Goal: Task Accomplishment & Management: Manage account settings

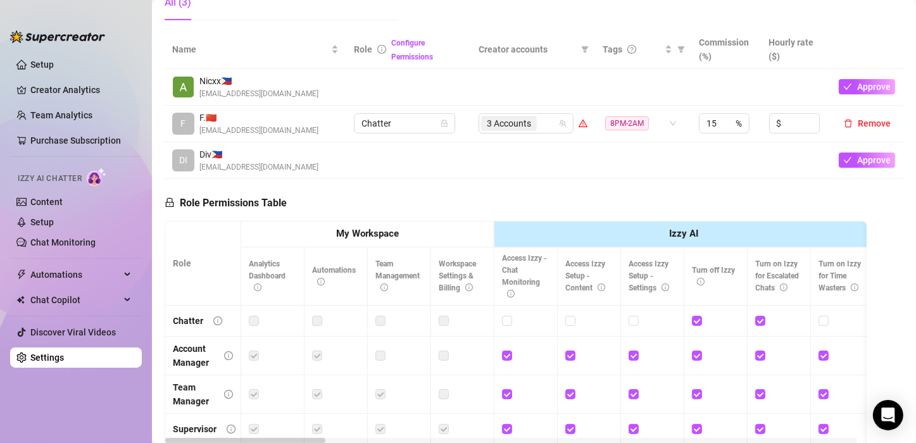
scroll to position [63, 0]
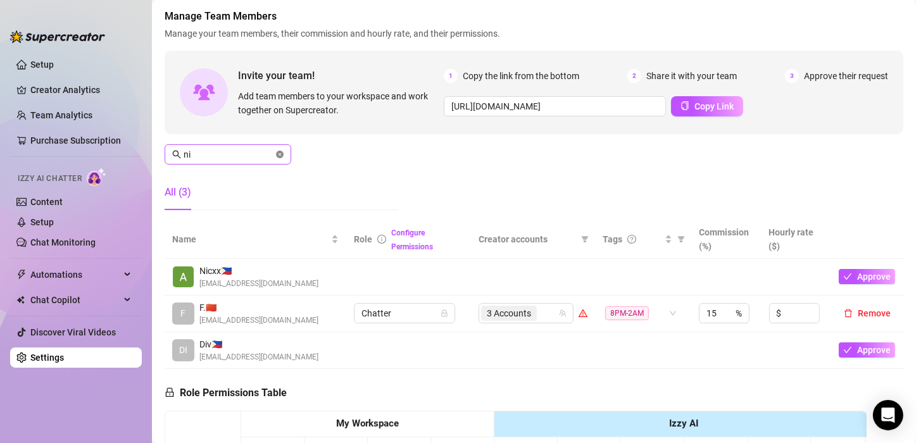
click at [280, 153] on icon "close-circle" at bounding box center [280, 155] width 8 height 8
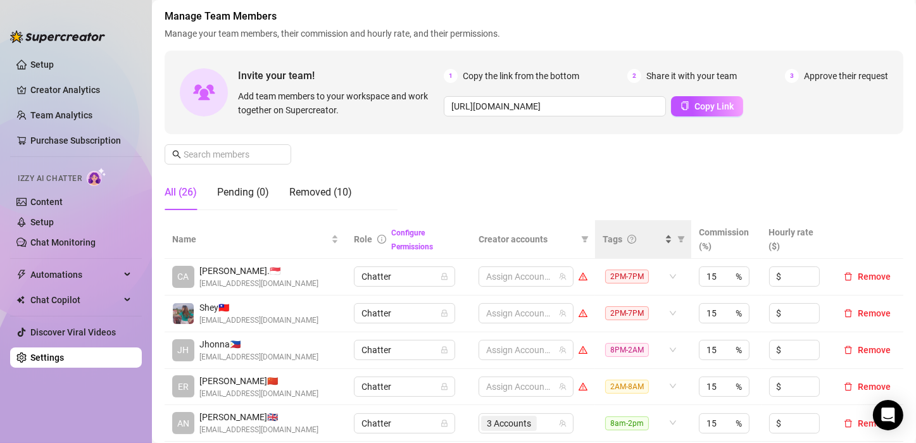
click at [660, 242] on div "Tags" at bounding box center [638, 239] width 70 height 14
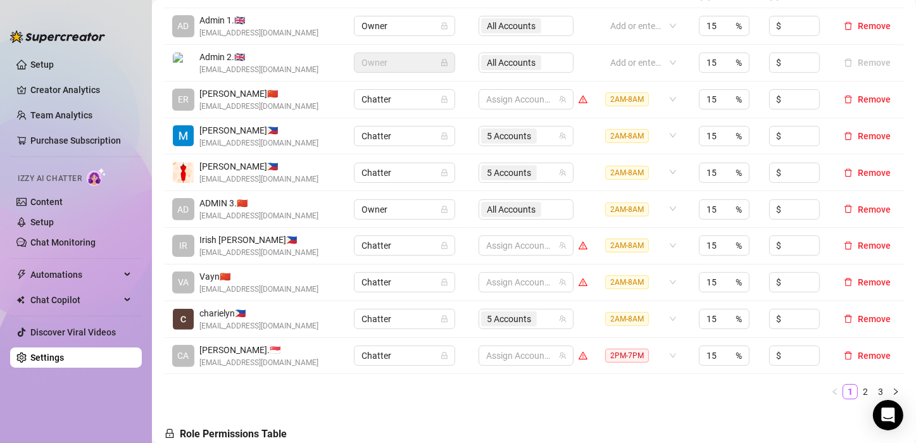
scroll to position [317, 0]
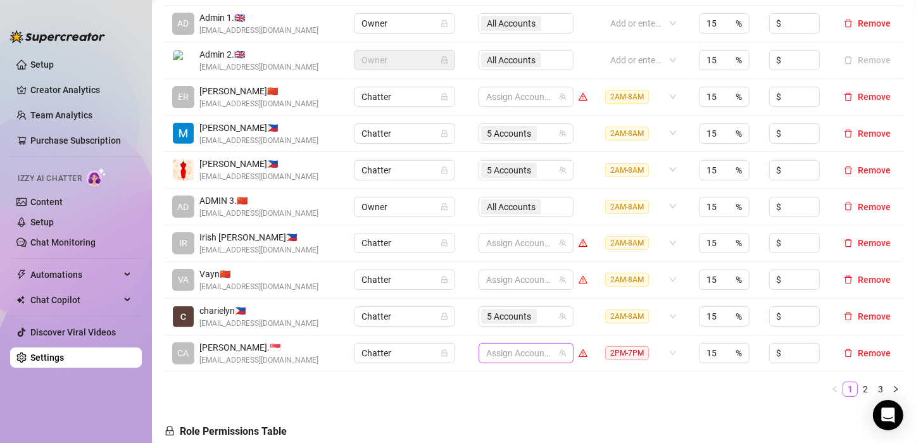
click at [488, 353] on div at bounding box center [519, 353] width 77 height 18
type input "[PERSON_NAME]"
click at [498, 320] on span "Select tree node" at bounding box center [499, 323] width 10 height 10
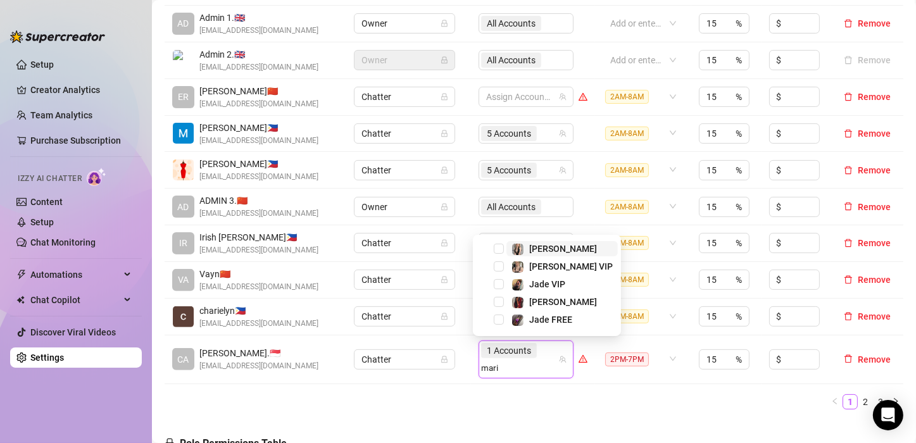
type input "[PERSON_NAME]"
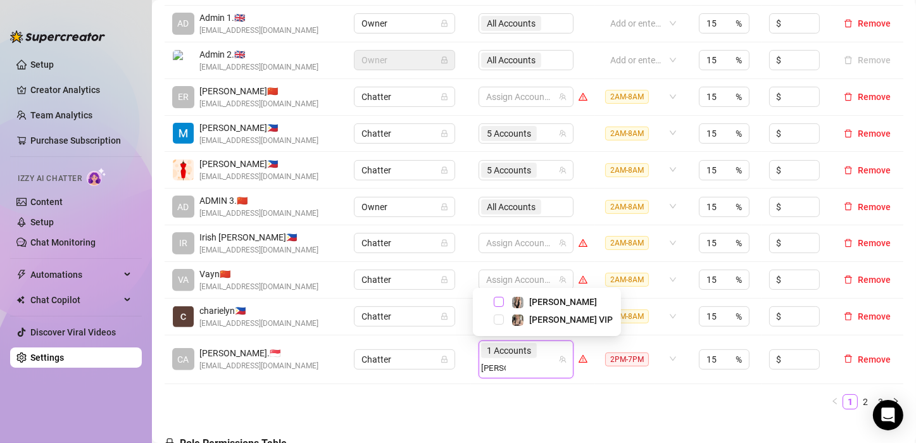
click at [499, 303] on span "Select tree node" at bounding box center [499, 302] width 10 height 10
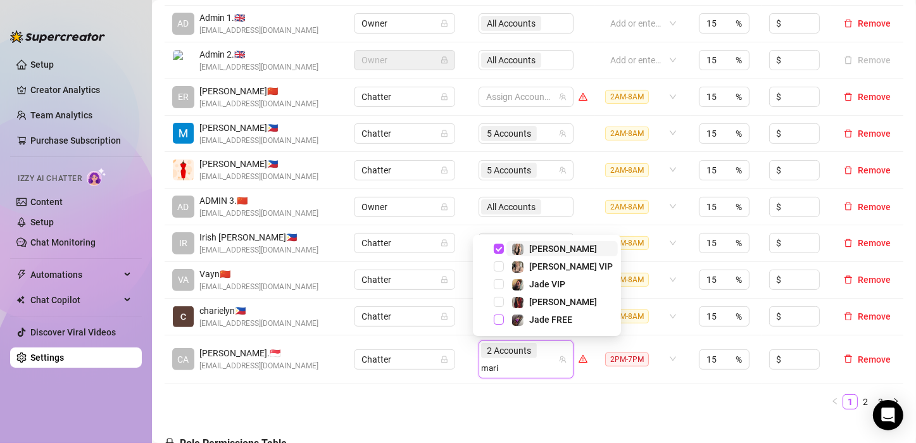
type input "[PERSON_NAME]"
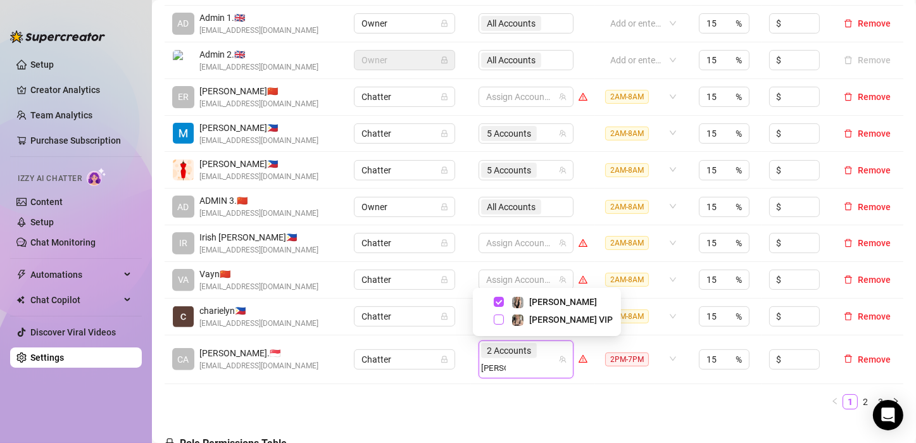
click at [501, 315] on span "Select tree node" at bounding box center [499, 320] width 10 height 10
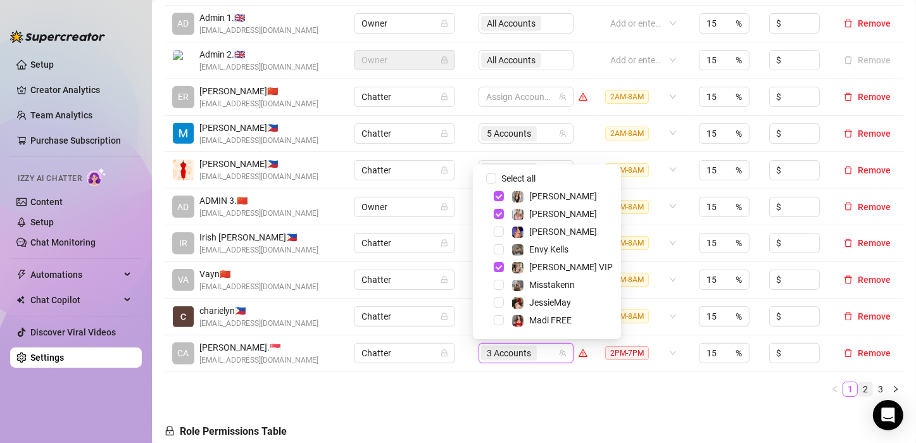
click at [858, 390] on link "2" at bounding box center [865, 389] width 14 height 14
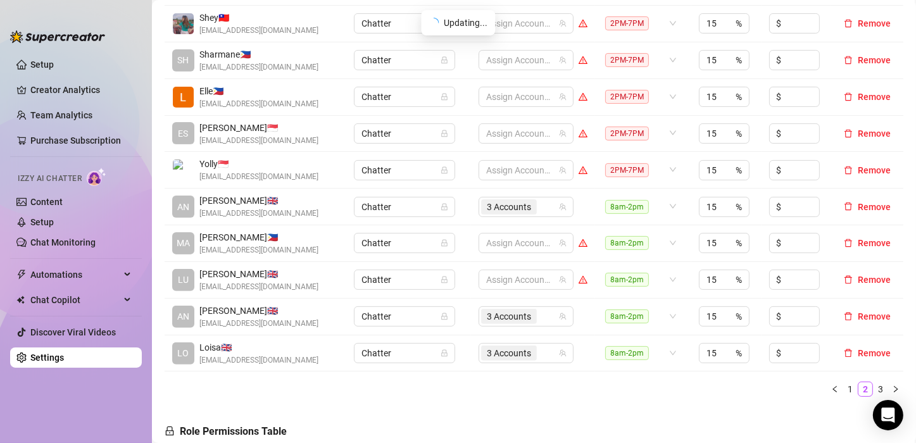
scroll to position [190, 0]
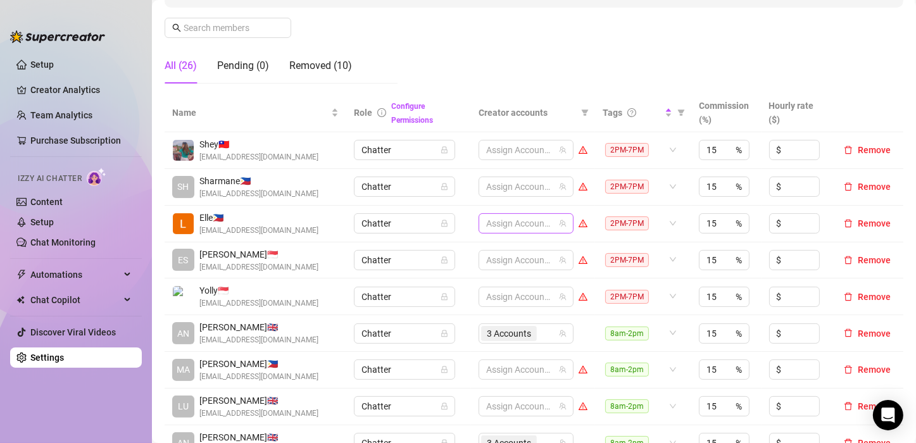
click at [506, 222] on div at bounding box center [519, 224] width 77 height 18
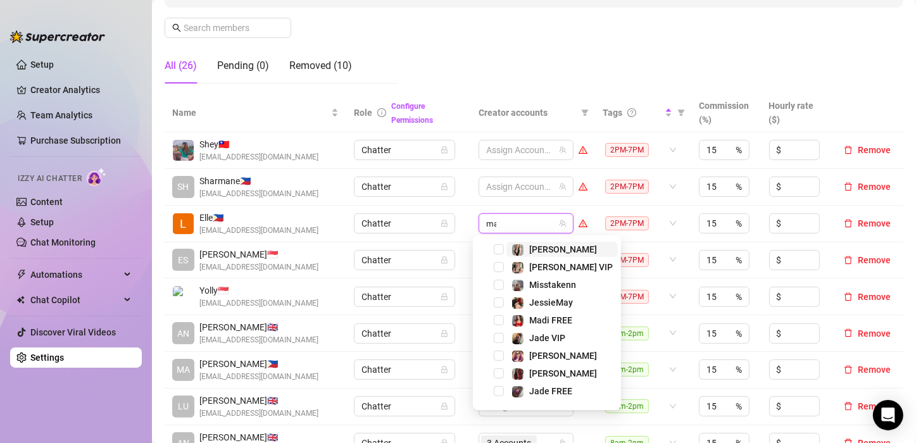
type input "madi"
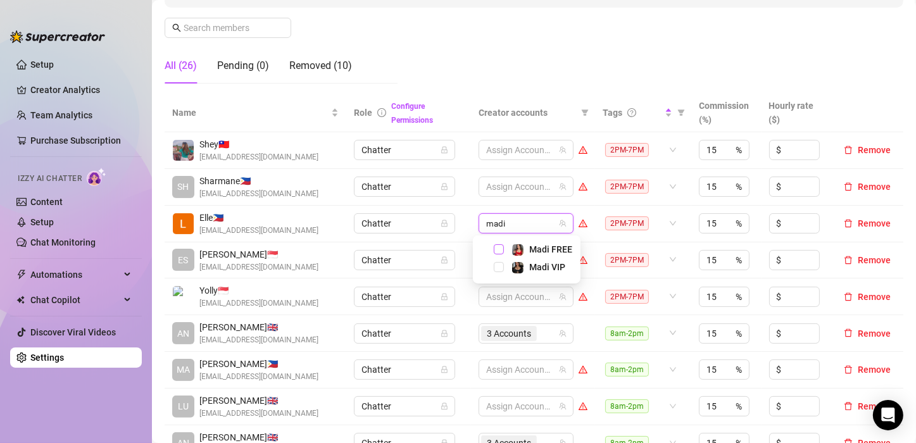
click at [498, 246] on span "Select tree node" at bounding box center [499, 249] width 10 height 10
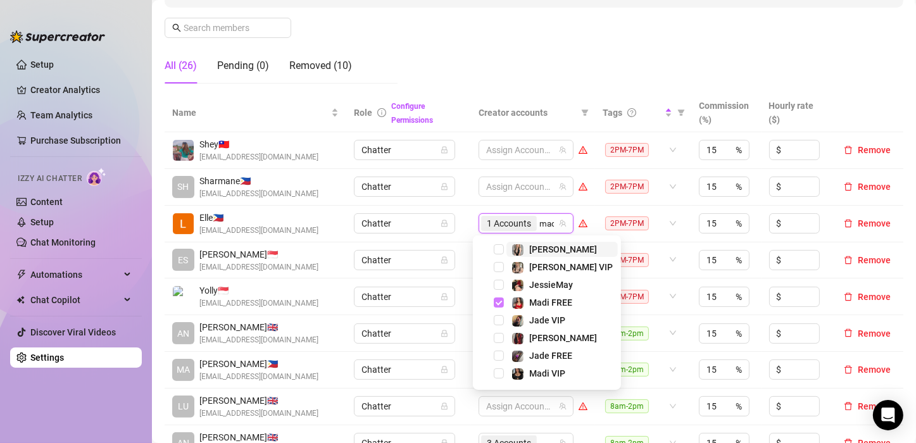
type input "madi"
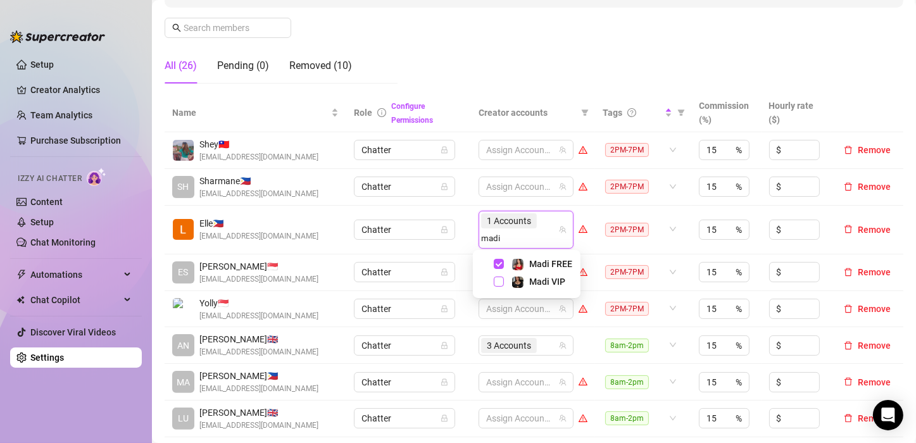
click at [499, 280] on span "Select tree node" at bounding box center [499, 282] width 10 height 10
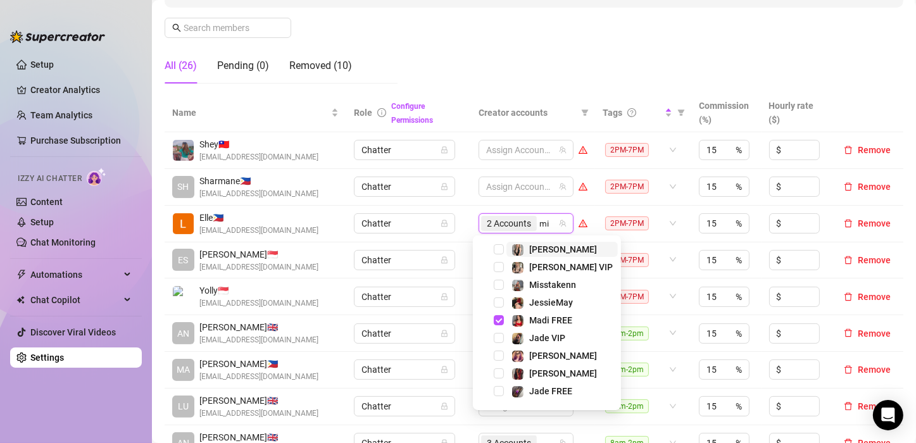
type input "mis"
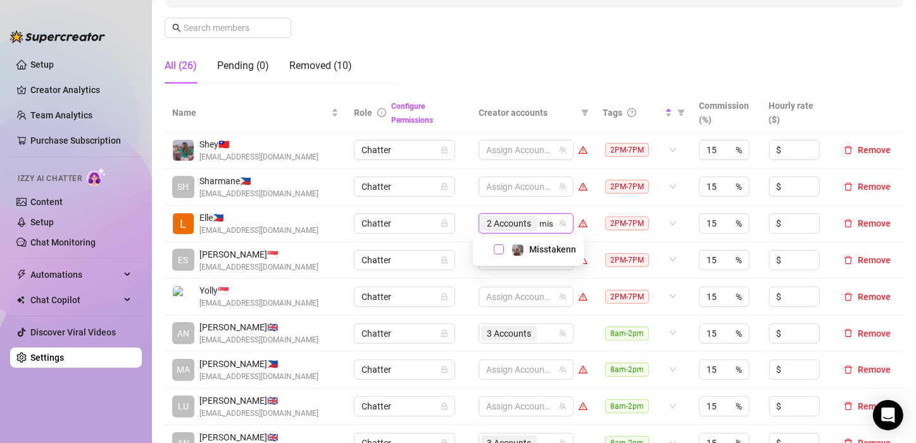
click at [498, 249] on span "Select tree node" at bounding box center [499, 249] width 10 height 10
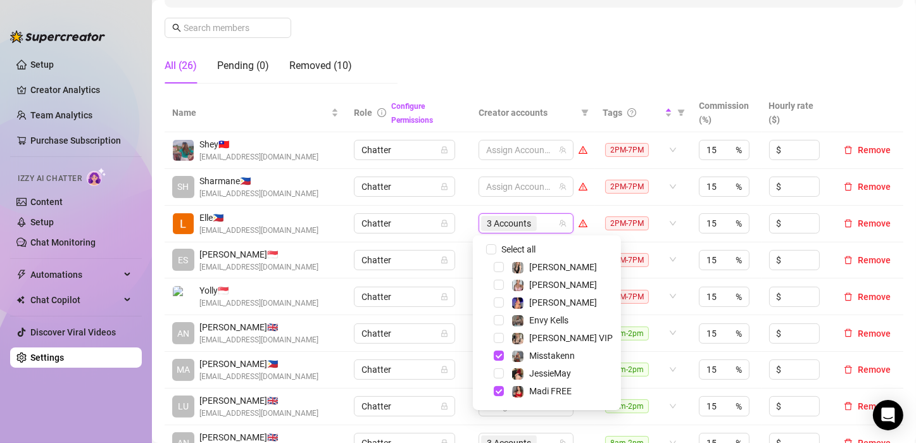
click at [458, 237] on td "Chatter" at bounding box center [408, 224] width 125 height 37
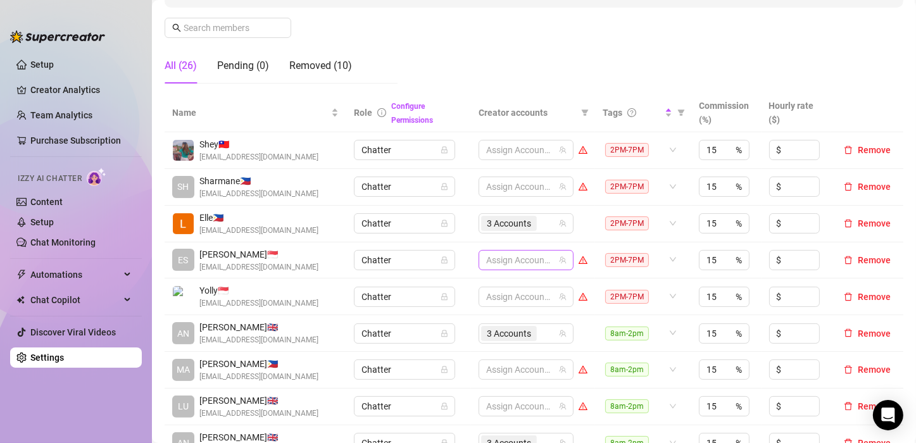
click at [503, 260] on div at bounding box center [519, 260] width 77 height 18
type input "chyn"
click at [497, 229] on span "Select tree node" at bounding box center [499, 230] width 10 height 10
type input "phoe"
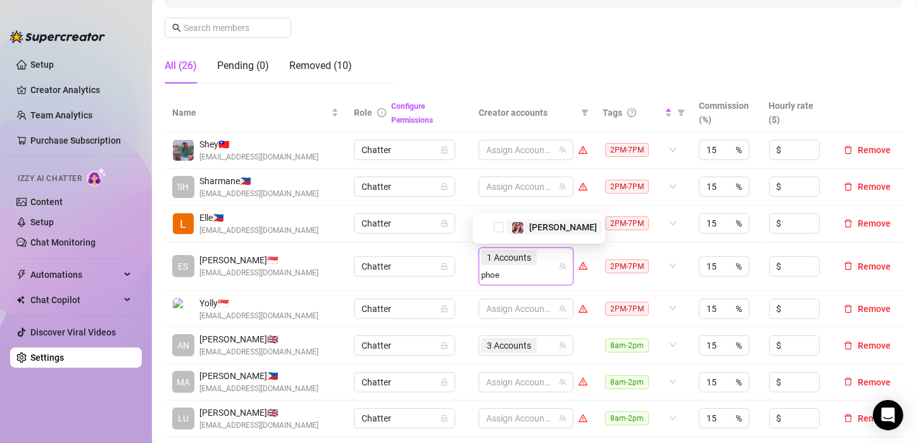
click at [498, 228] on span "Select tree node" at bounding box center [499, 227] width 10 height 10
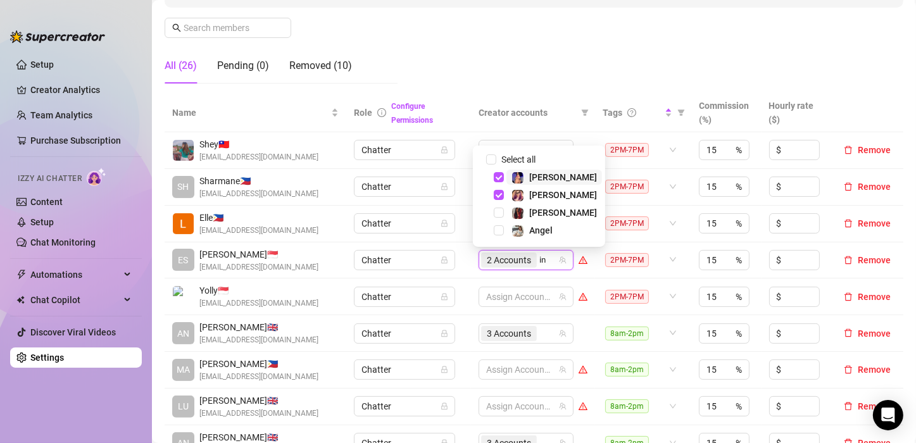
type input "ink"
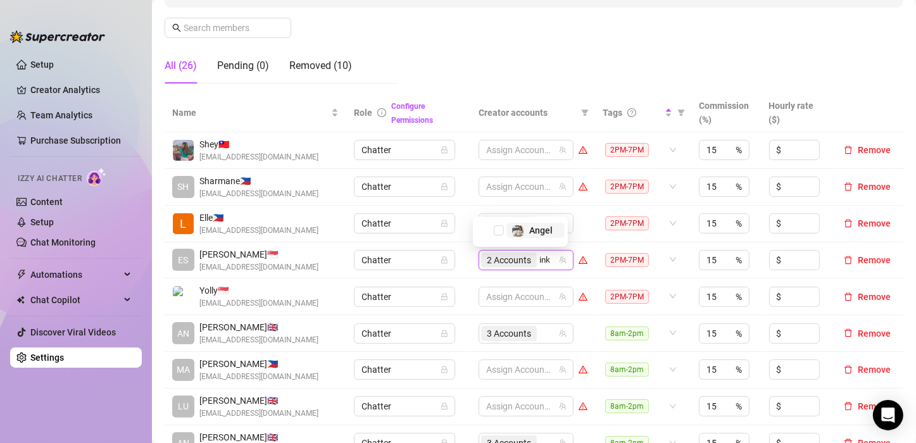
click at [498, 228] on span "Select tree node" at bounding box center [499, 230] width 10 height 10
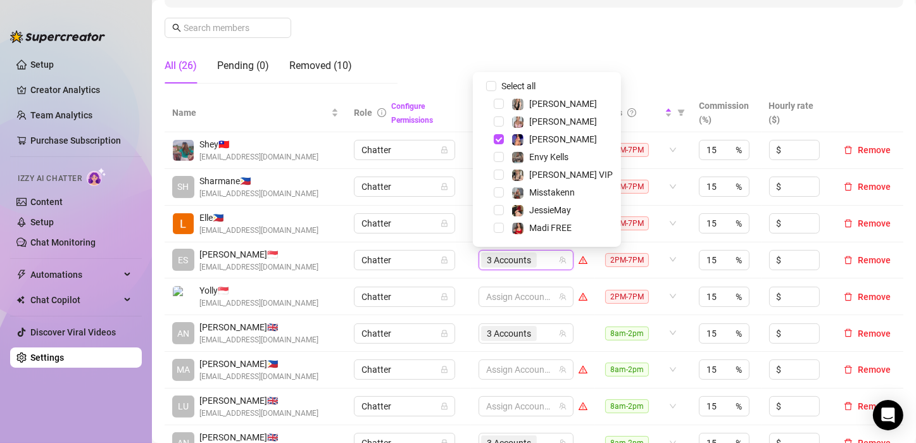
click at [471, 255] on td "3 Accounts" at bounding box center [533, 260] width 124 height 37
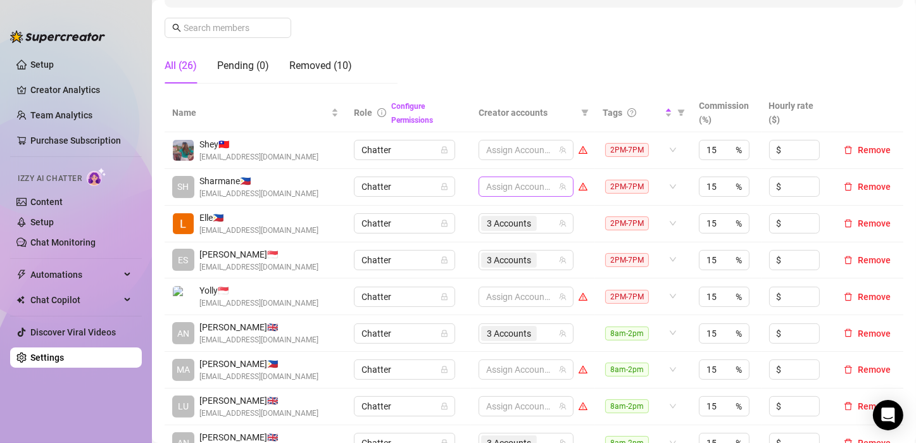
click at [513, 184] on div at bounding box center [519, 187] width 77 height 18
type input "jes"
click at [498, 209] on span "Select tree node" at bounding box center [499, 213] width 10 height 10
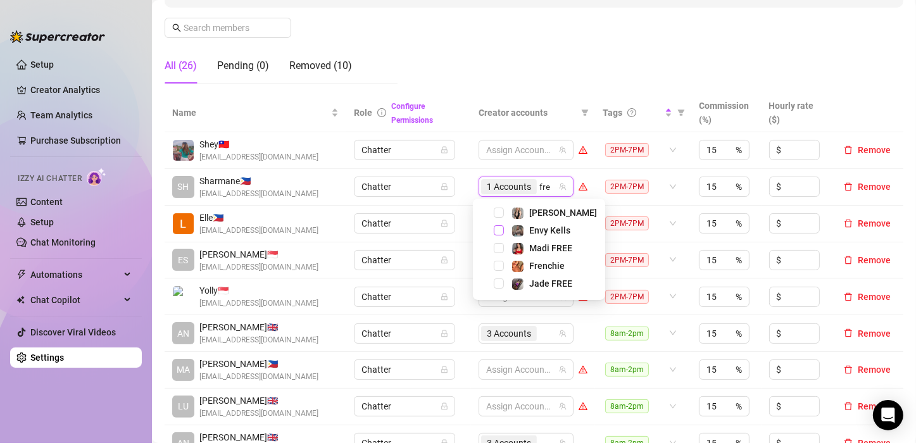
type input "fren"
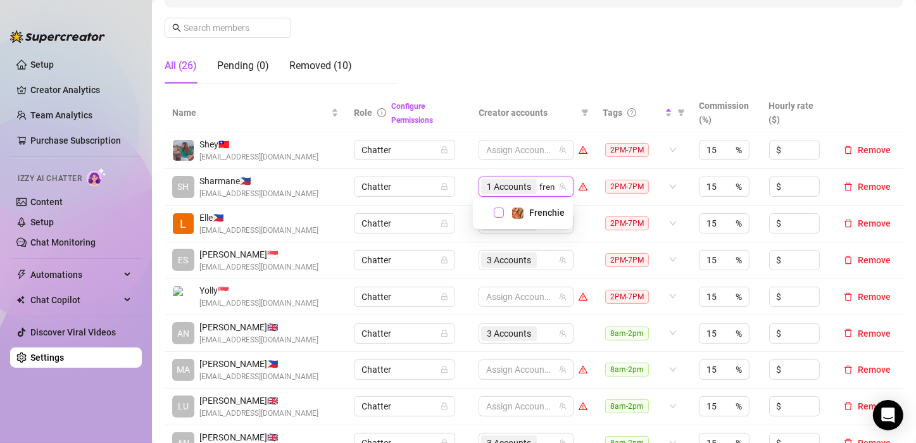
click at [498, 217] on span "Select tree node" at bounding box center [499, 213] width 10 height 10
type input "valen"
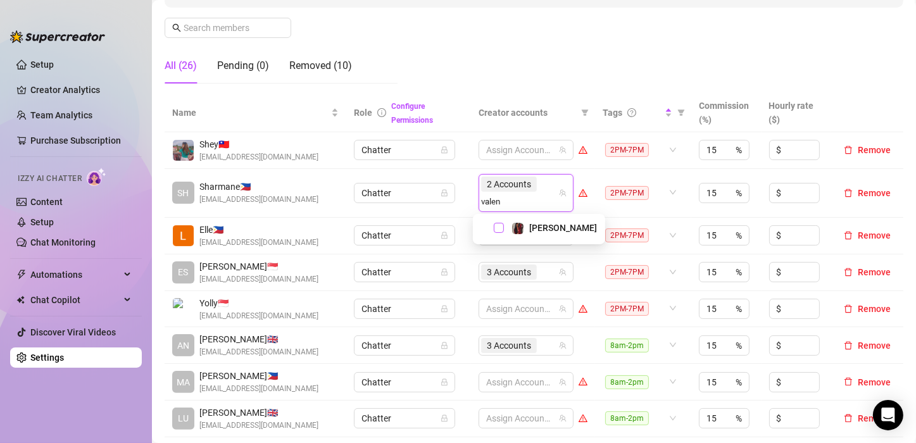
click at [498, 228] on span "Select tree node" at bounding box center [499, 228] width 10 height 10
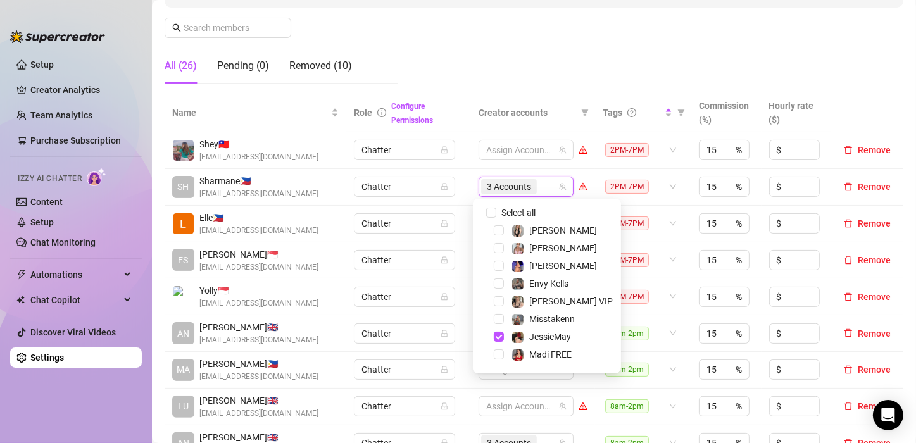
click at [452, 206] on td "Chatter" at bounding box center [408, 224] width 125 height 37
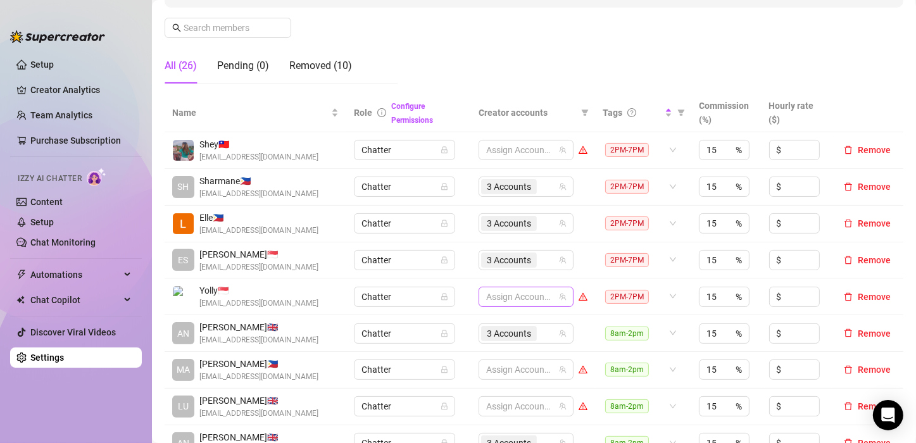
click at [491, 299] on div at bounding box center [519, 297] width 77 height 18
type input "jade"
click at [503, 244] on div "Jade VIP" at bounding box center [526, 249] width 101 height 15
click at [498, 249] on span "Select tree node" at bounding box center [499, 249] width 10 height 10
type input "jade"
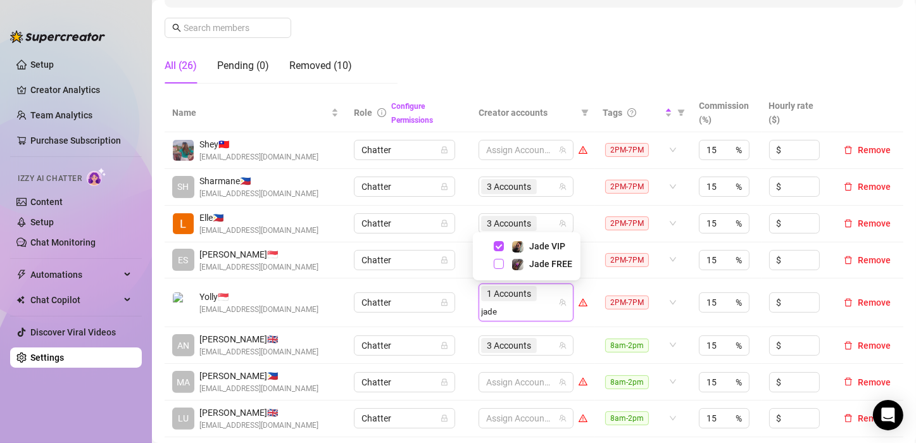
click at [498, 267] on span "Select tree node" at bounding box center [499, 264] width 10 height 10
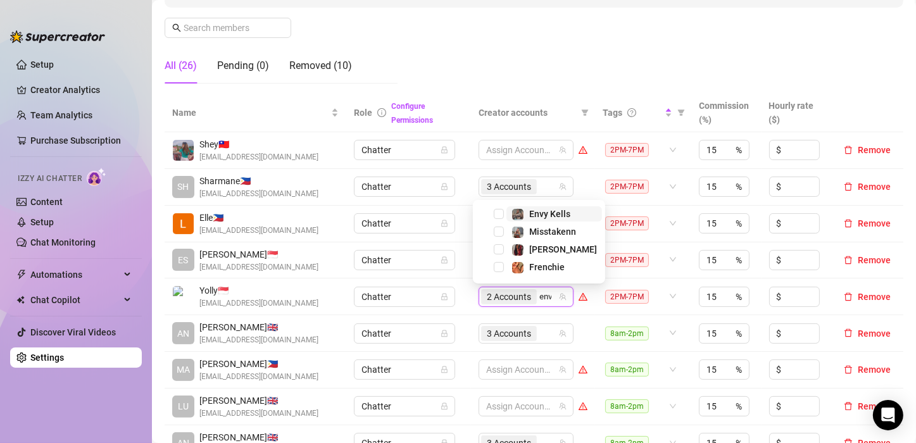
type input "envy"
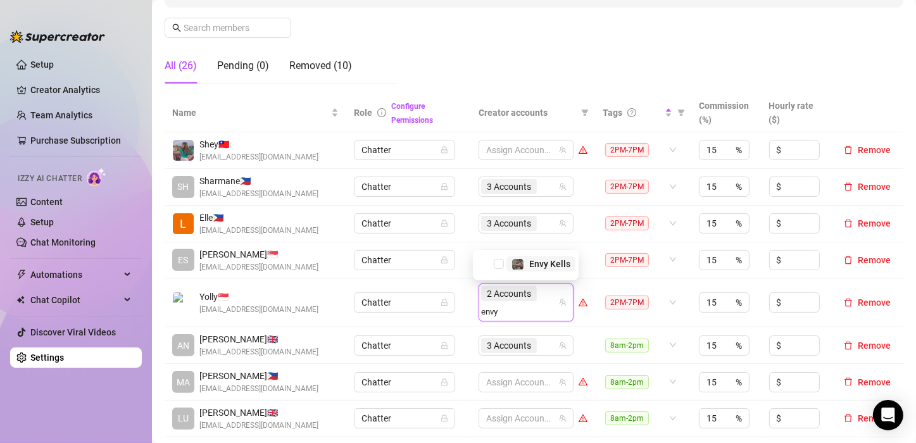
click at [499, 267] on span "Select tree node" at bounding box center [499, 264] width 10 height 10
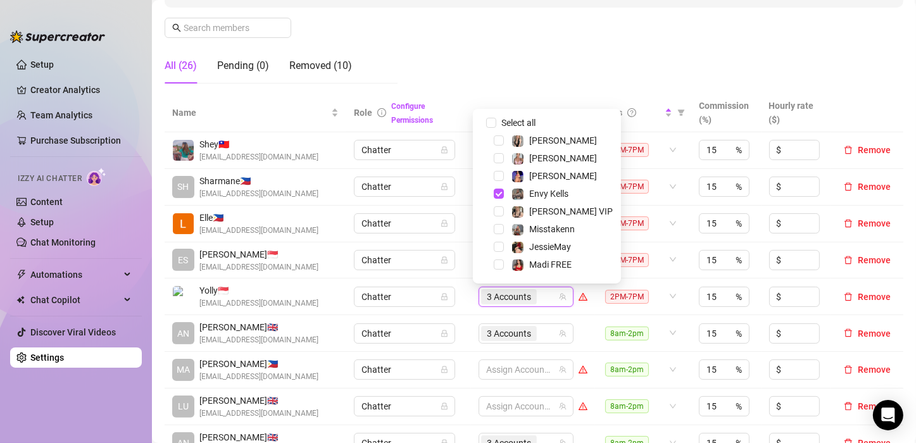
click at [471, 250] on td "3 Accounts" at bounding box center [533, 260] width 124 height 37
